Goal: Navigation & Orientation: Find specific page/section

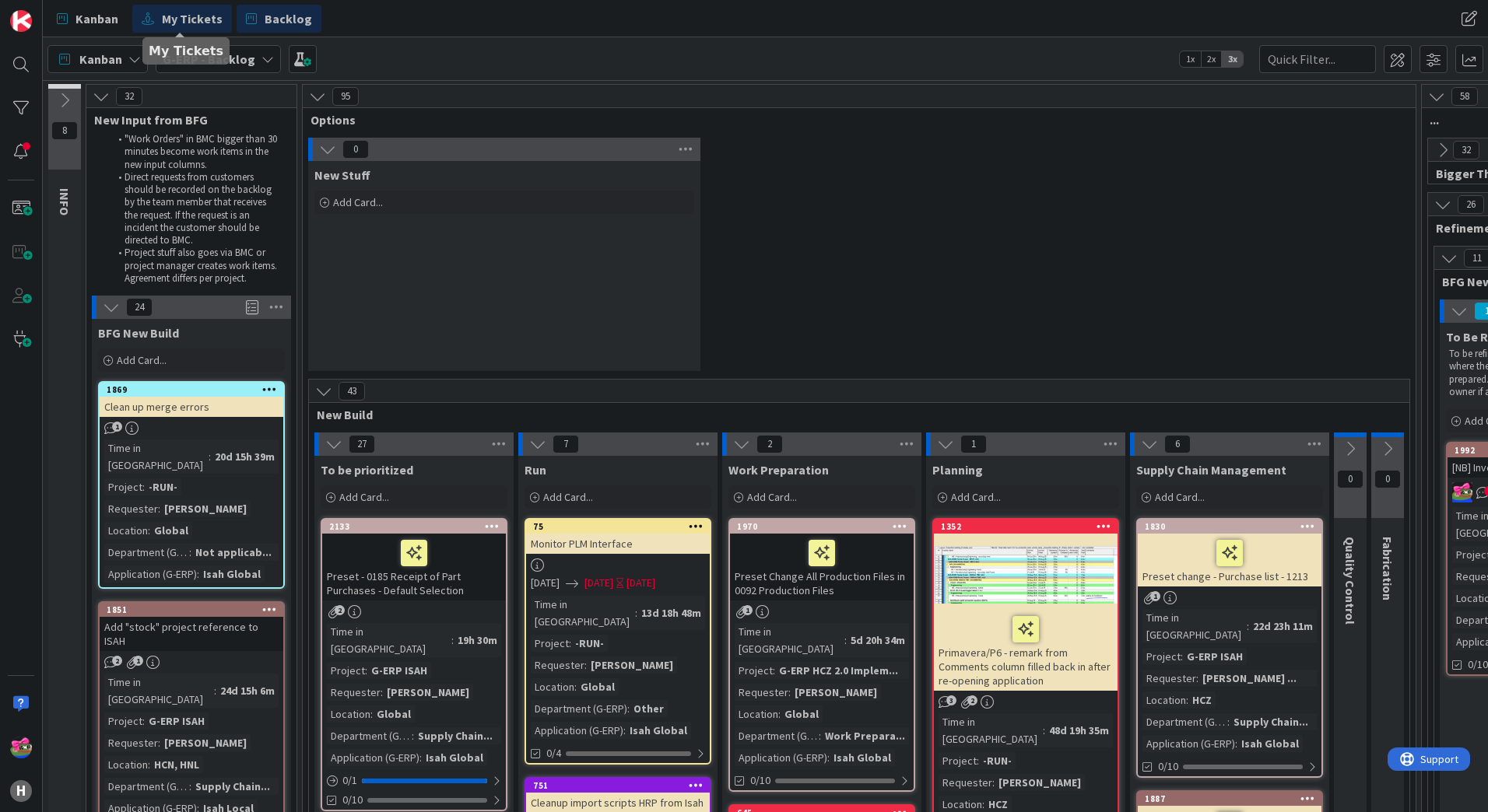
click at [185, 16] on span "My Tickets" at bounding box center [192, 18] width 61 height 19
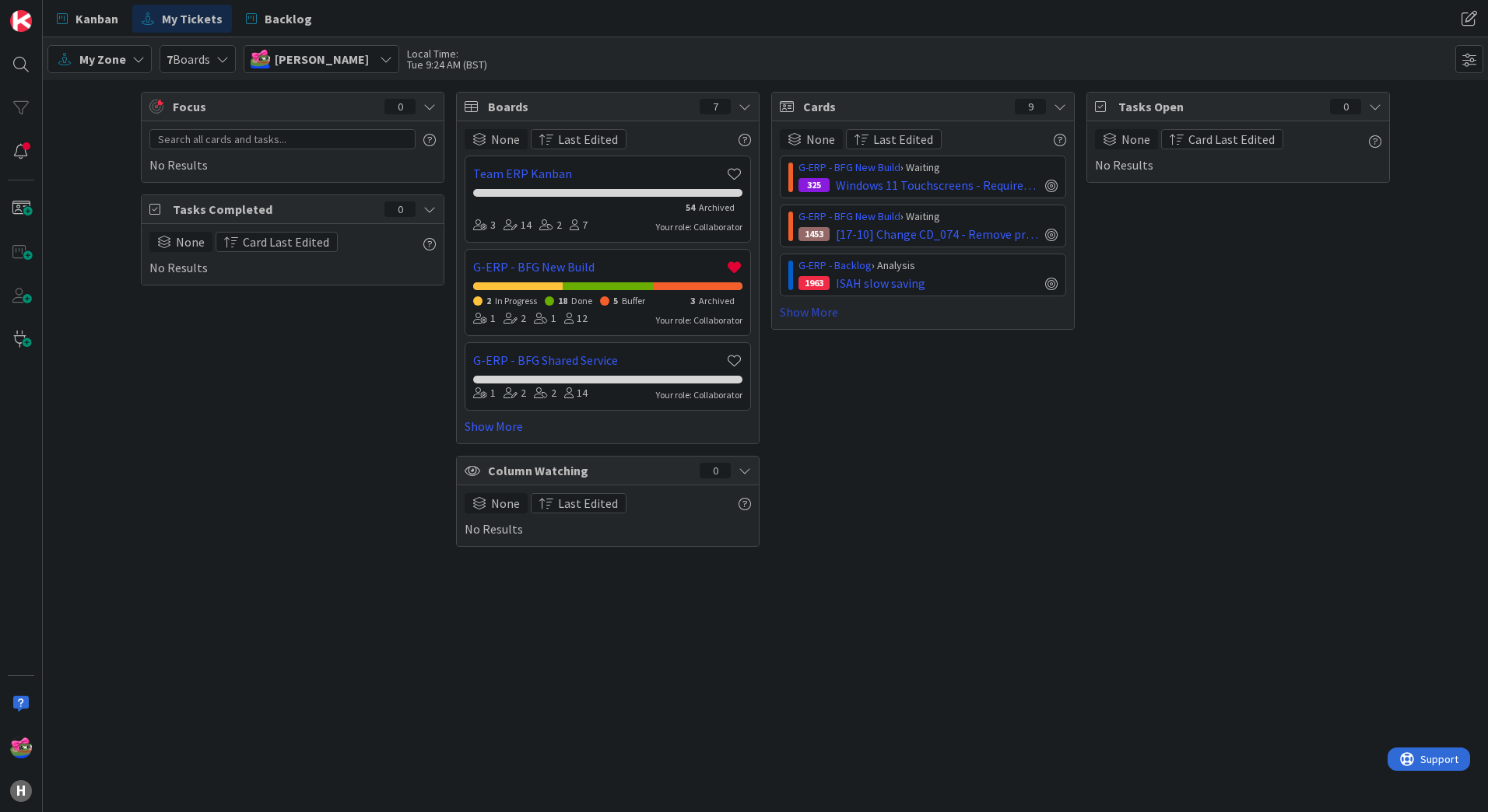
click at [820, 317] on link "Show More" at bounding box center [923, 311] width 286 height 19
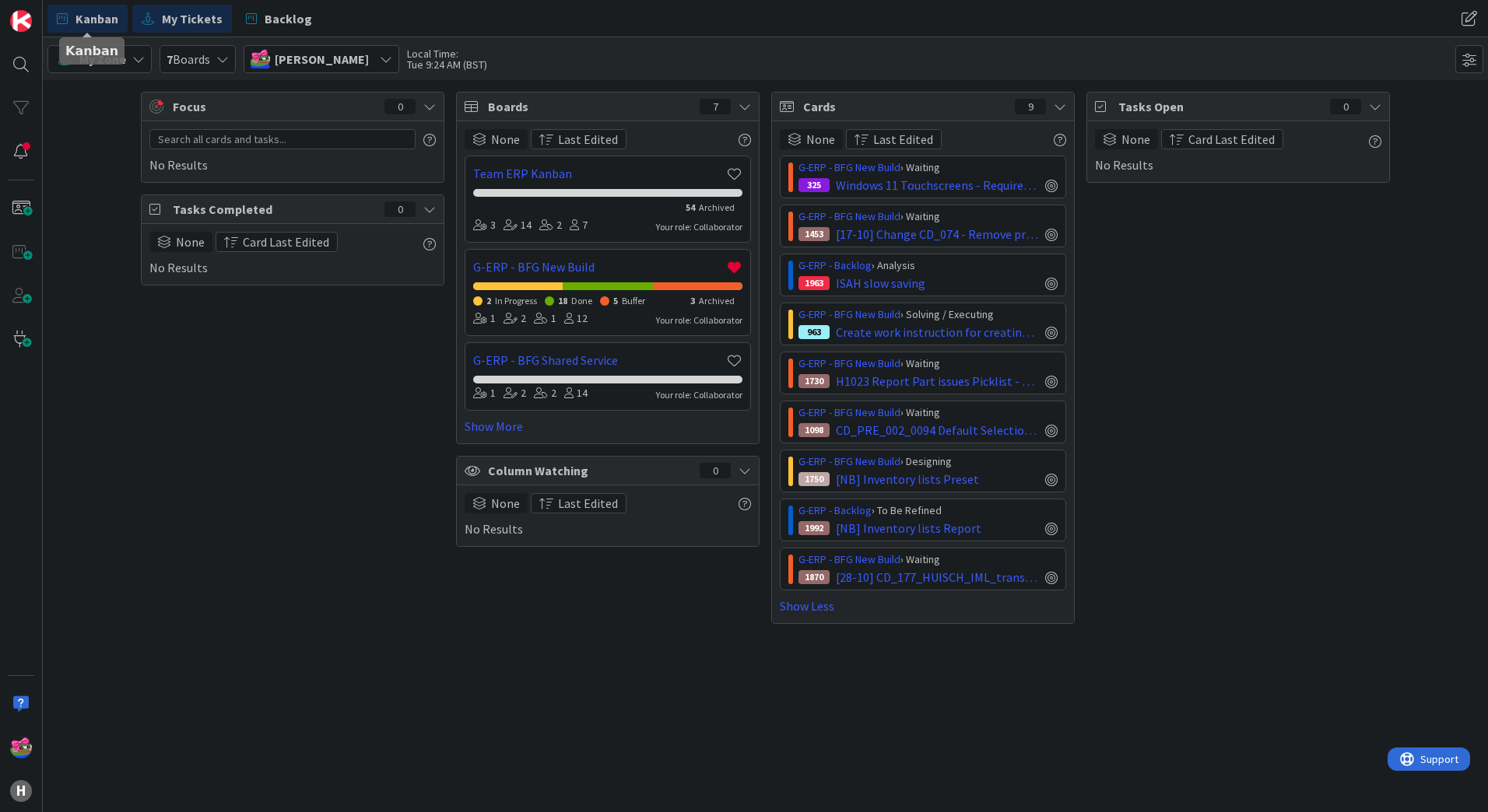
click at [82, 21] on span "Kanban" at bounding box center [97, 18] width 43 height 19
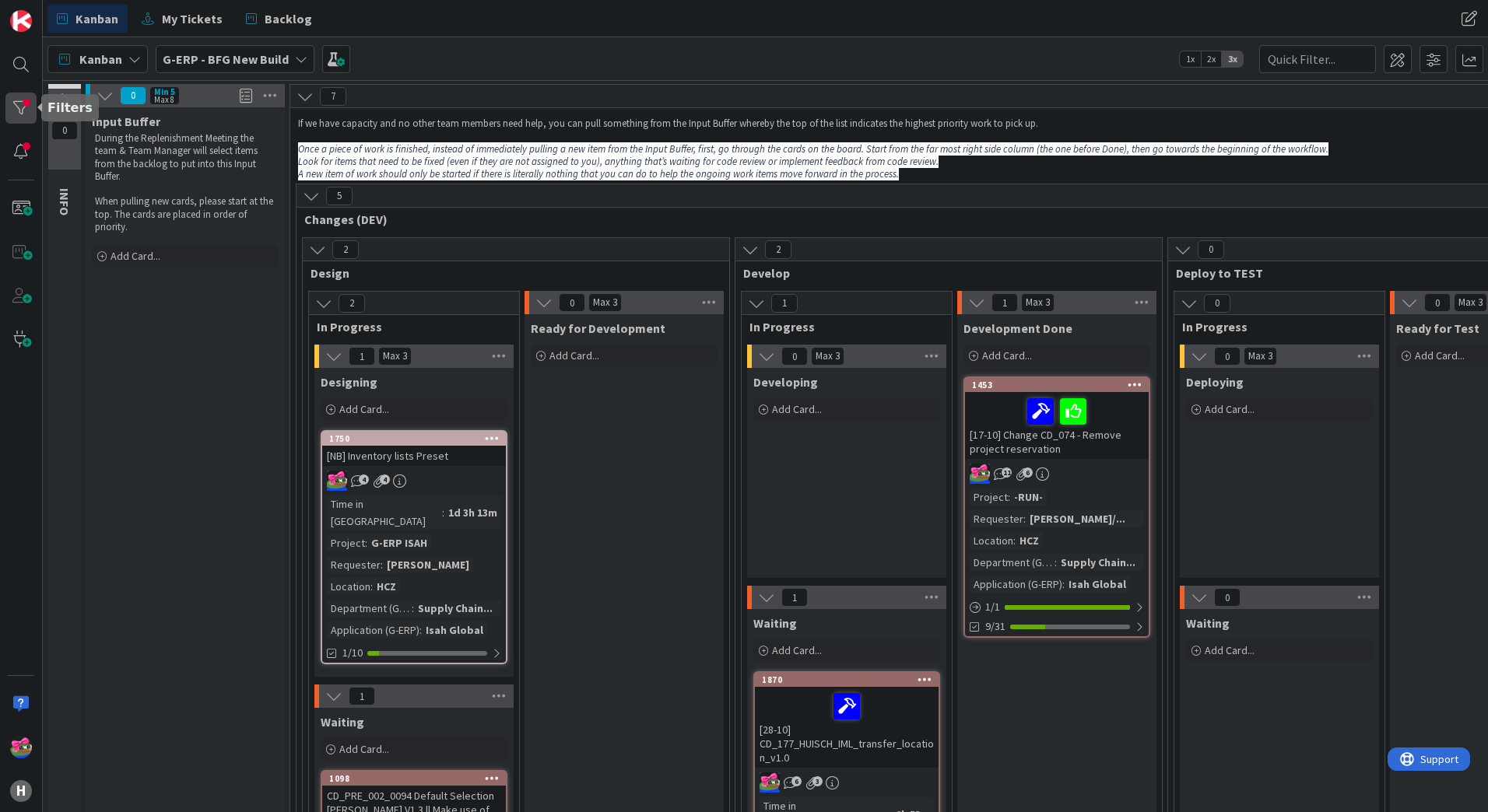
click at [25, 95] on div at bounding box center [21, 108] width 31 height 31
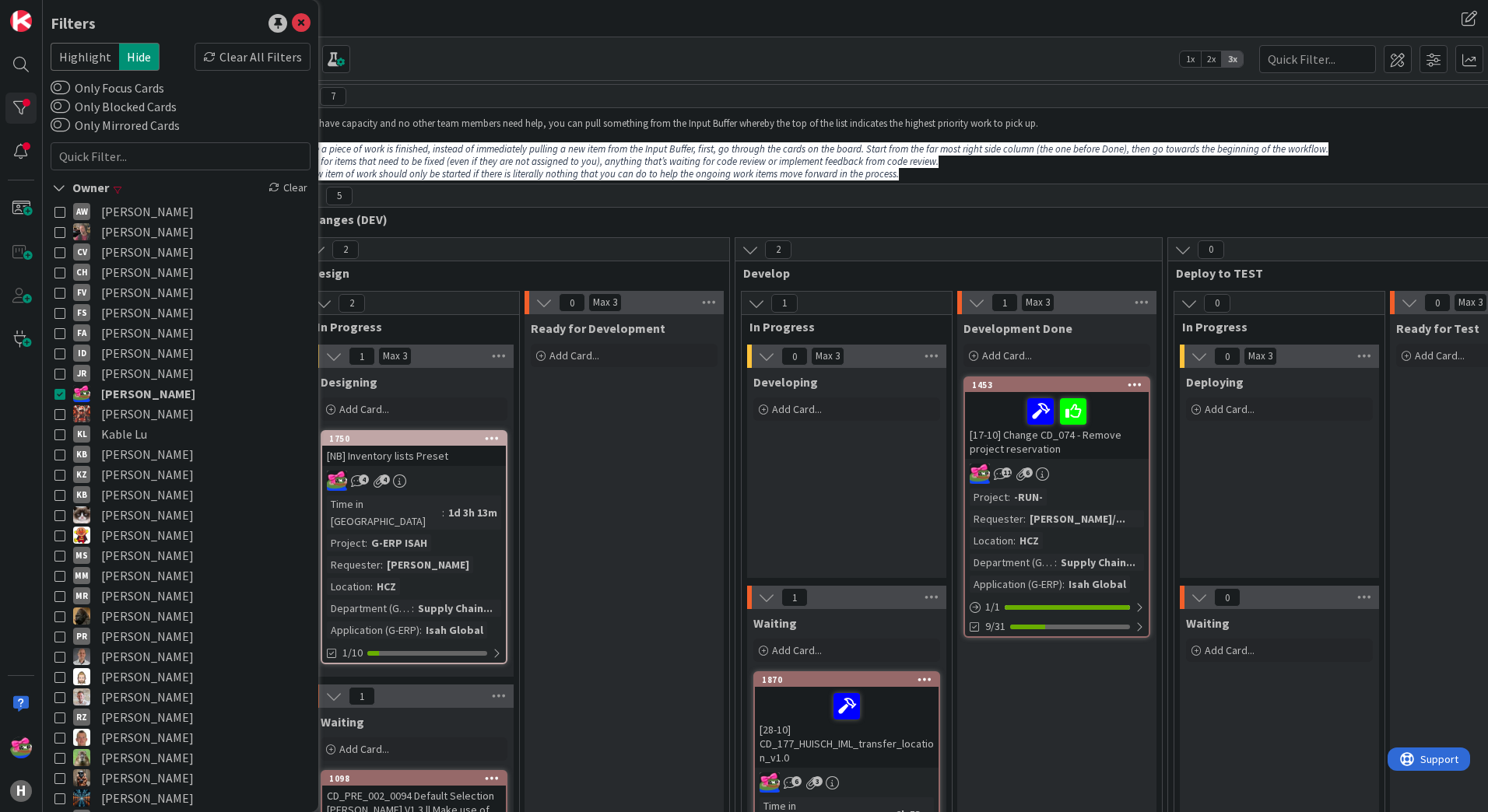
click at [56, 390] on icon at bounding box center [60, 394] width 11 height 11
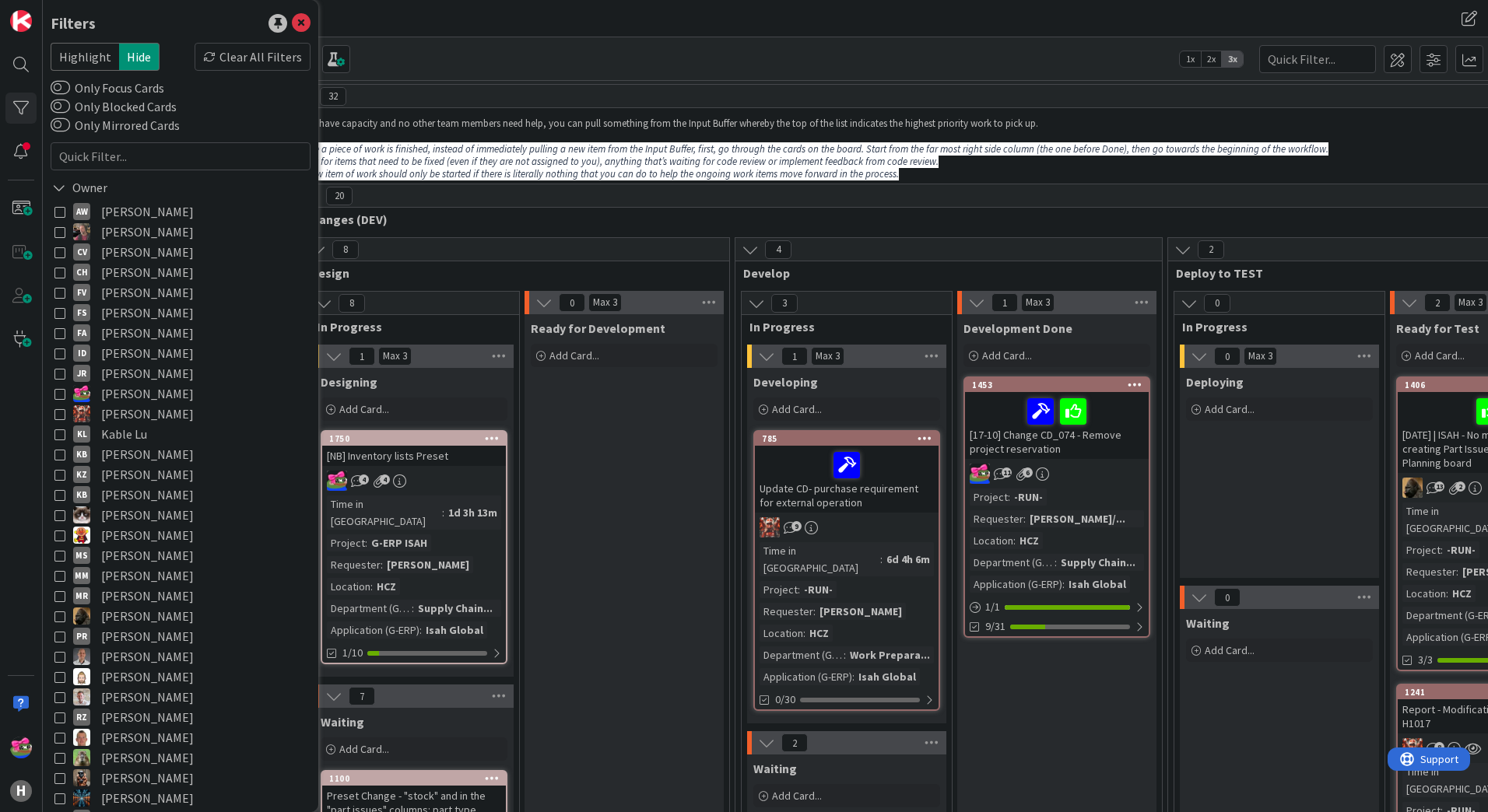
click at [728, 42] on div "Kanban G-ERP - BFG New Build 1x 2x 3x" at bounding box center [766, 59] width 1445 height 43
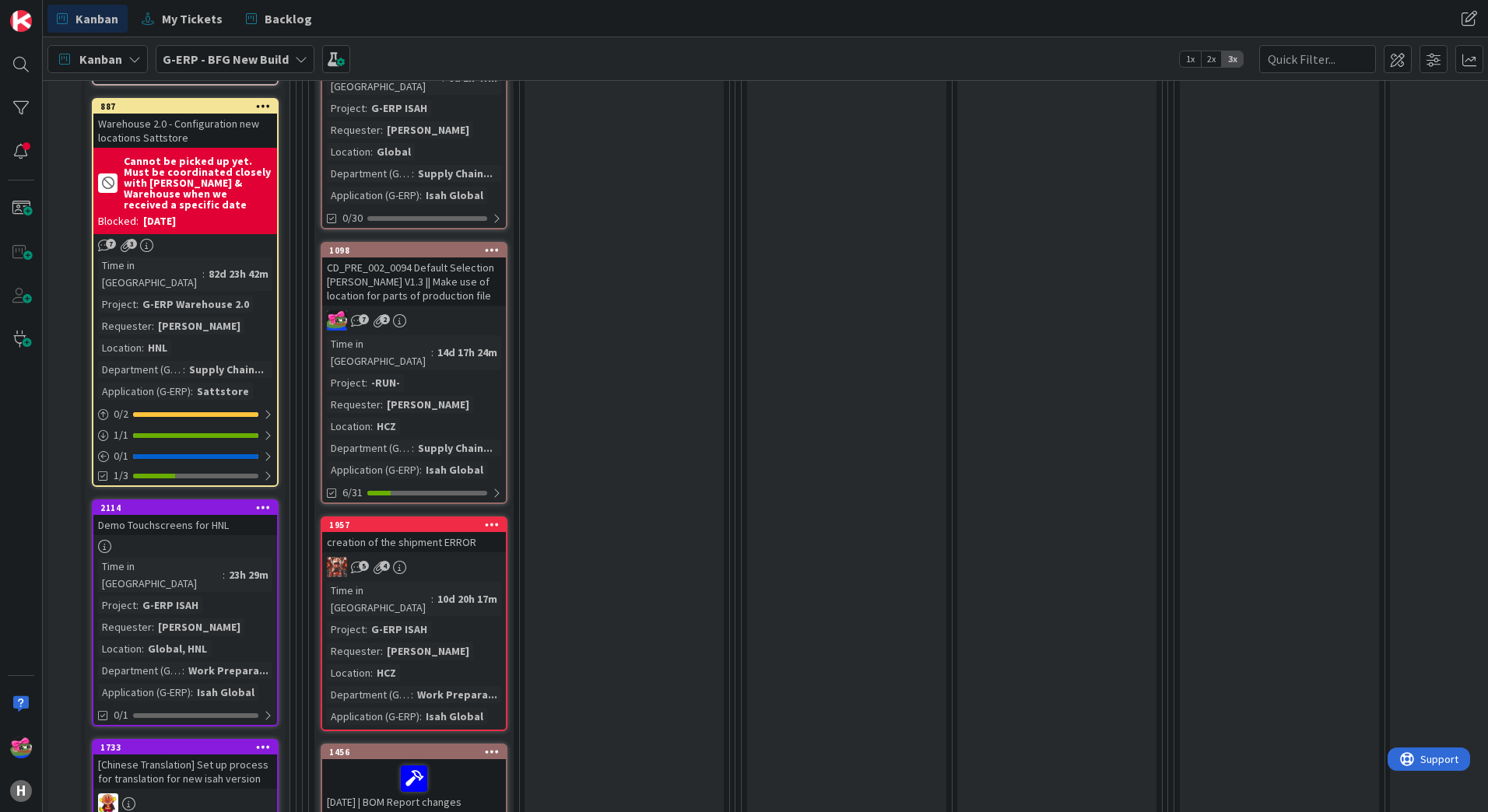
scroll to position [1790, 0]
